Goal: Browse casually: Explore the website without a specific task or goal

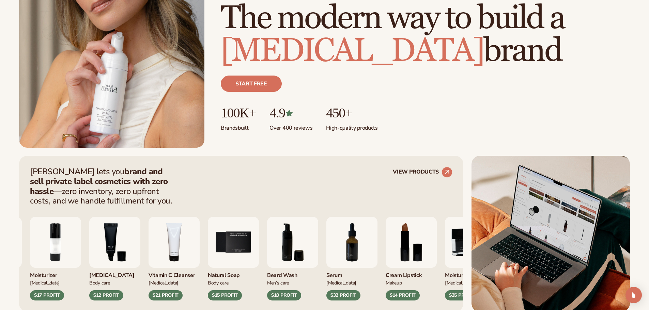
scroll to position [170, 0]
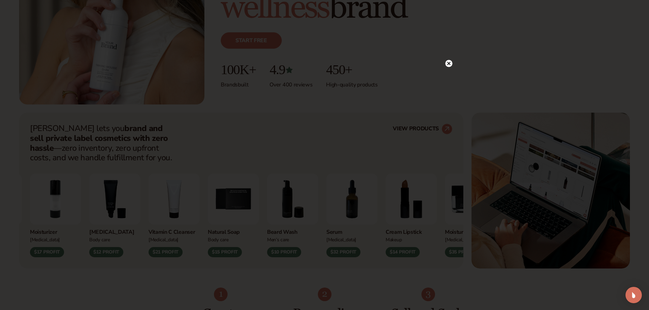
click at [449, 62] on div at bounding box center [324, 155] width 649 height 310
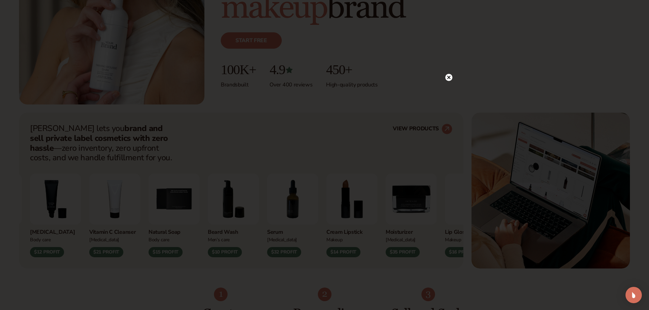
click at [448, 76] on circle at bounding box center [448, 77] width 7 height 7
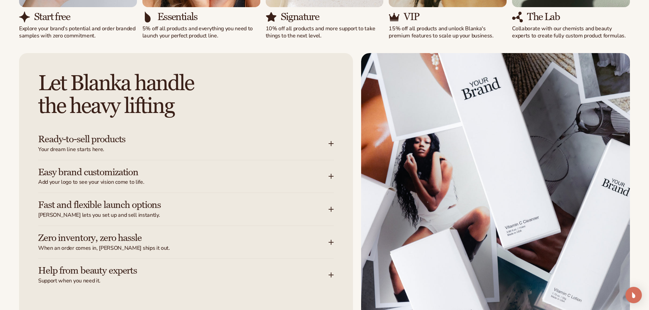
scroll to position [817, 0]
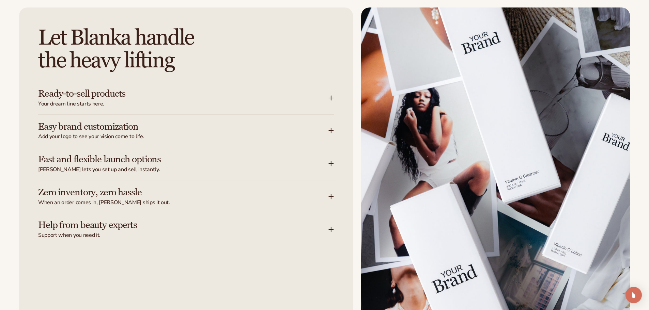
click at [108, 108] on div "Ready-to-sell products Your dream line starts here." at bounding box center [186, 98] width 296 height 33
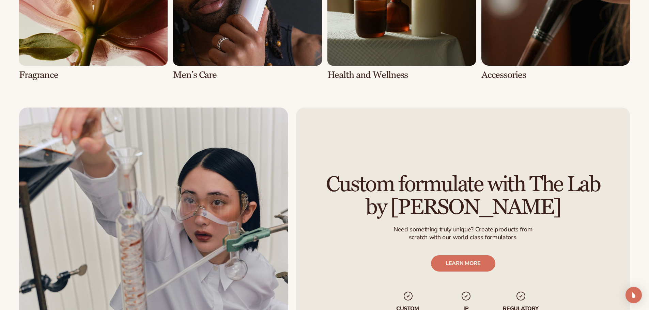
scroll to position [1634, 0]
